Goal: Task Accomplishment & Management: Complete application form

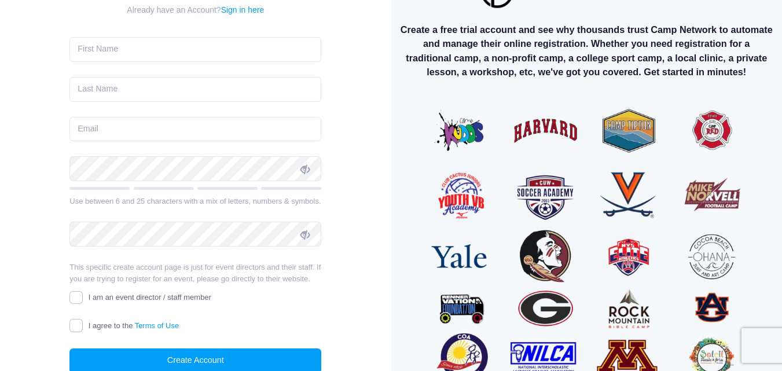
scroll to position [111, 0]
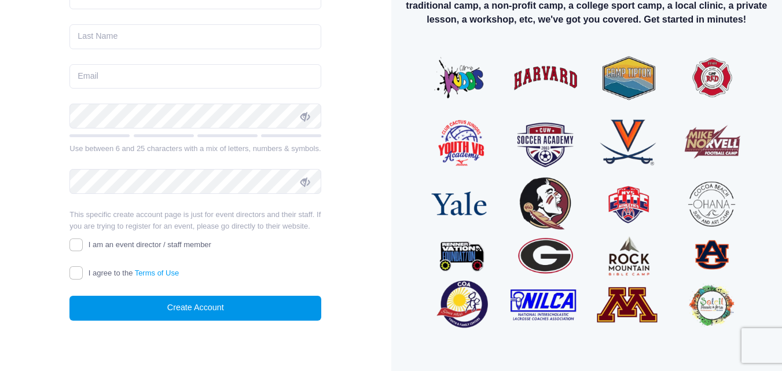
click at [184, 301] on button "Create Account" at bounding box center [195, 308] width 252 height 25
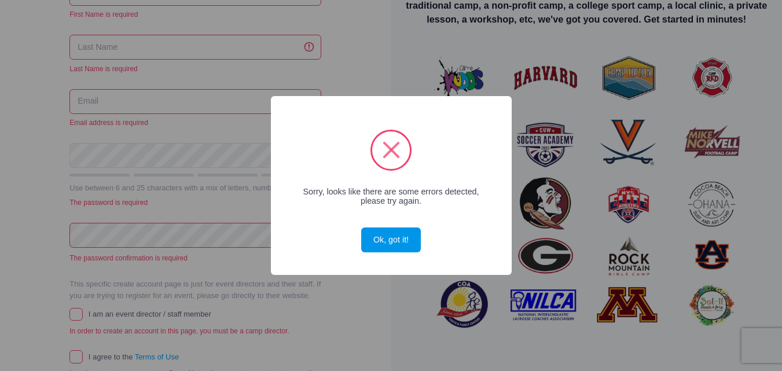
click at [370, 230] on button "Ok, got it!" at bounding box center [390, 239] width 59 height 25
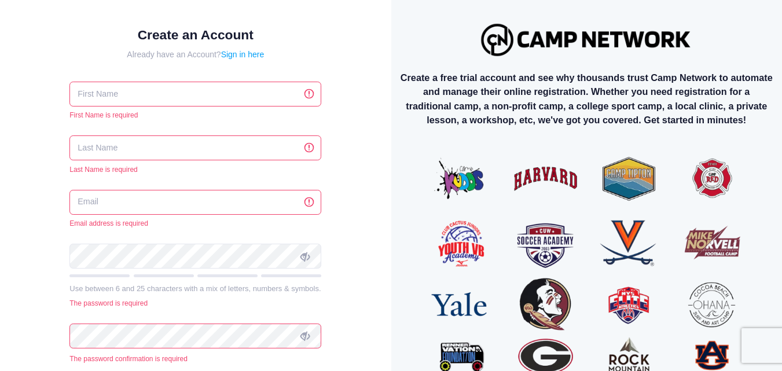
scroll to position [0, 0]
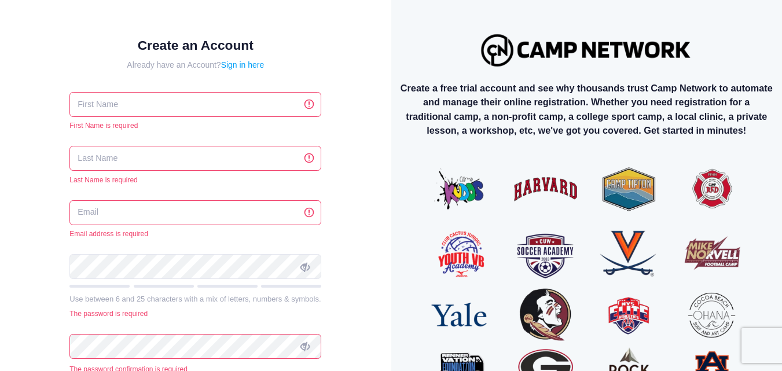
click at [211, 96] on input "text" at bounding box center [195, 104] width 252 height 25
type input "work"
type input "mordecai"
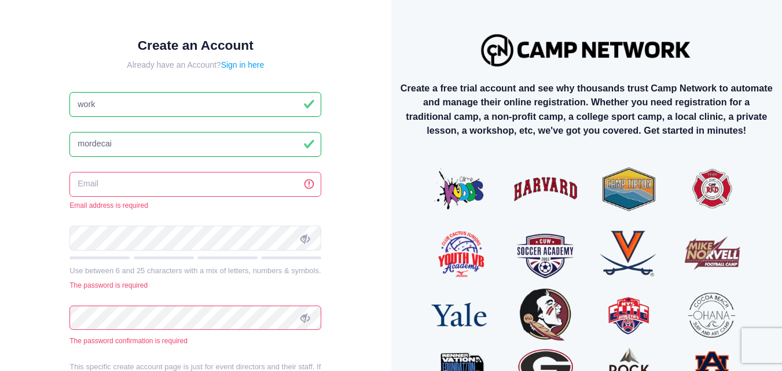
click at [170, 183] on input "email" at bounding box center [195, 184] width 252 height 25
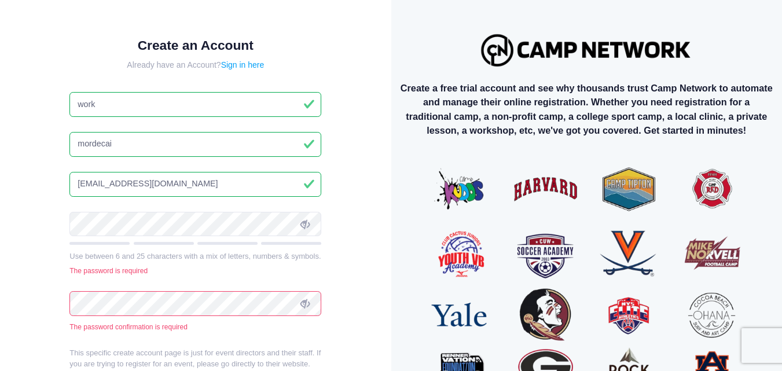
type input "[EMAIL_ADDRESS][DOMAIN_NAME]"
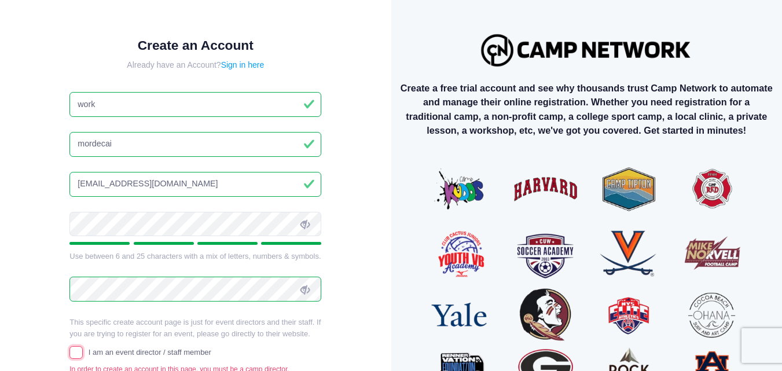
scroll to position [143, 0]
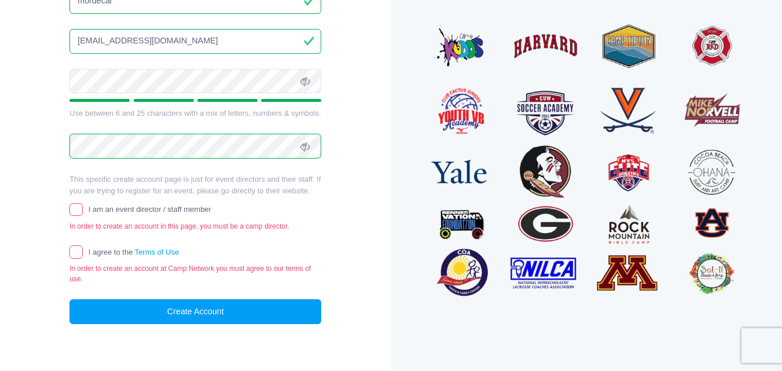
click at [109, 209] on span "I am an event director / staff member" at bounding box center [150, 209] width 123 height 9
click at [83, 209] on input "I am an event director / staff member" at bounding box center [75, 209] width 13 height 13
checkbox input "true"
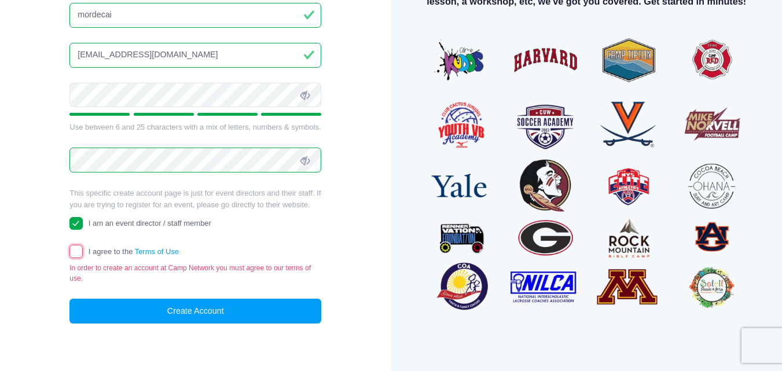
click at [80, 254] on input "I agree to the Terms of Use" at bounding box center [75, 251] width 13 height 13
checkbox input "true"
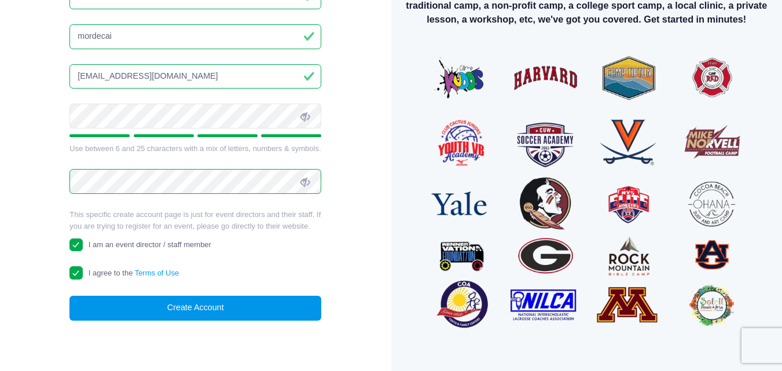
click at [161, 309] on button "Create Account" at bounding box center [195, 308] width 252 height 25
